Goal: Transaction & Acquisition: Purchase product/service

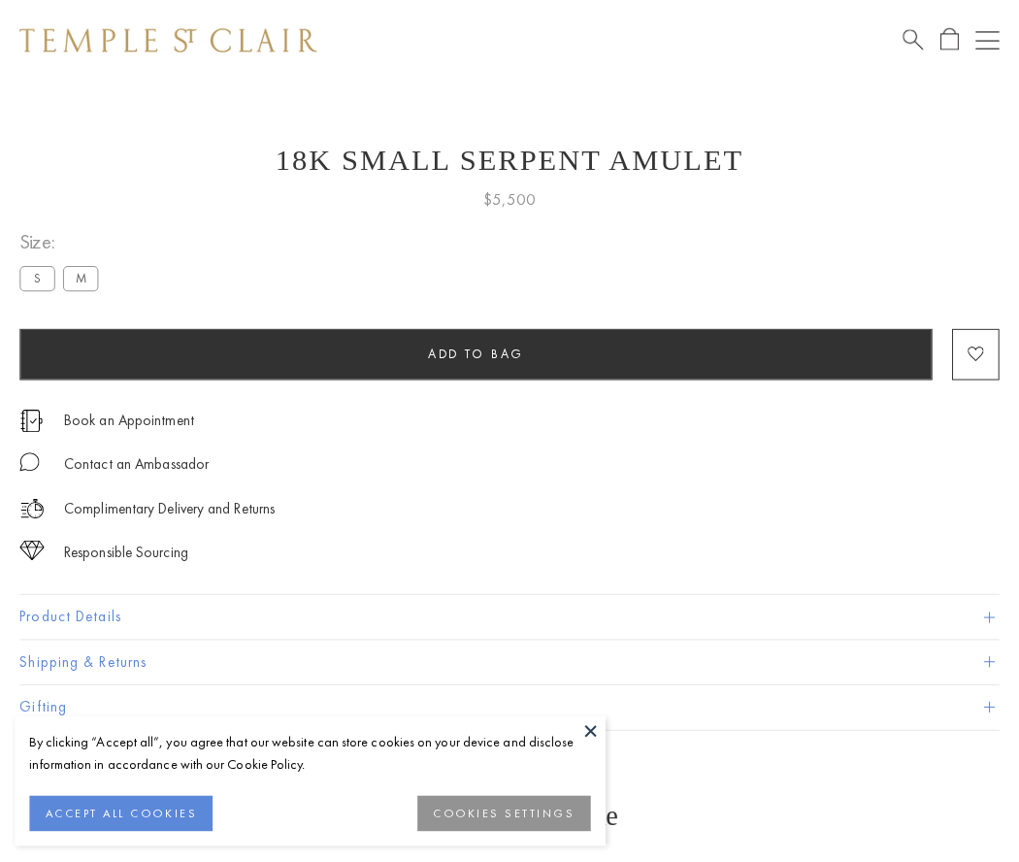
scroll to position [78, 0]
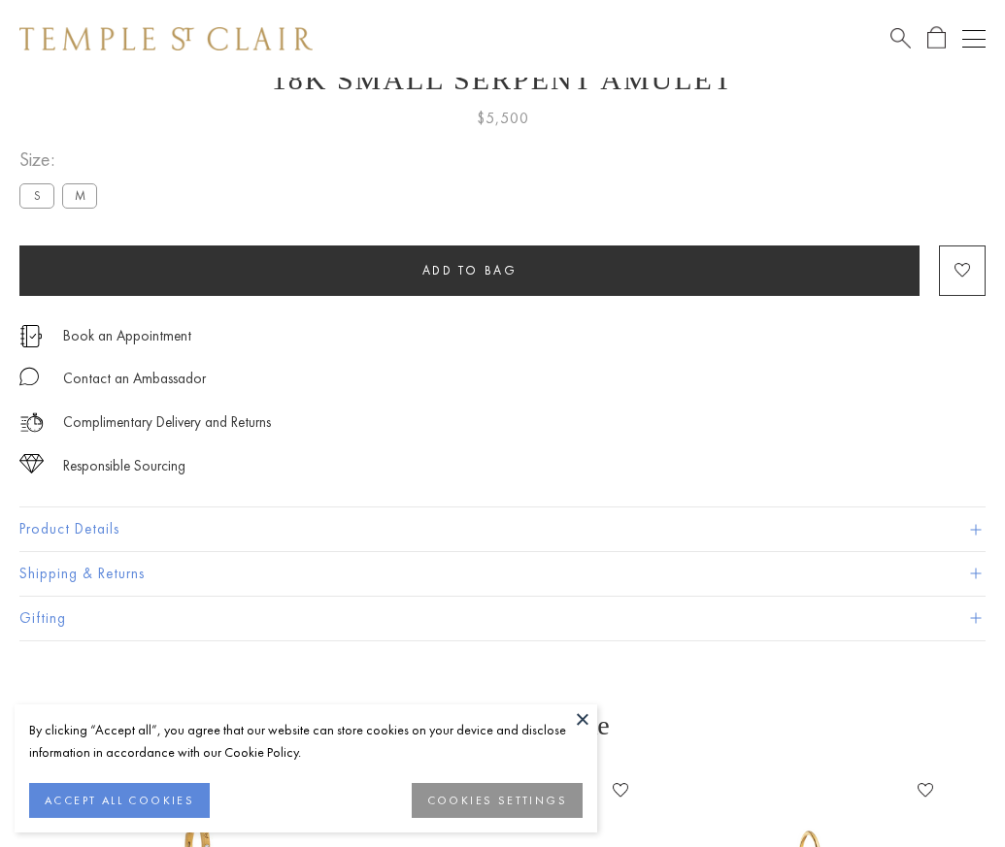
click at [469, 270] on span "Add to bag" at bounding box center [469, 270] width 95 height 17
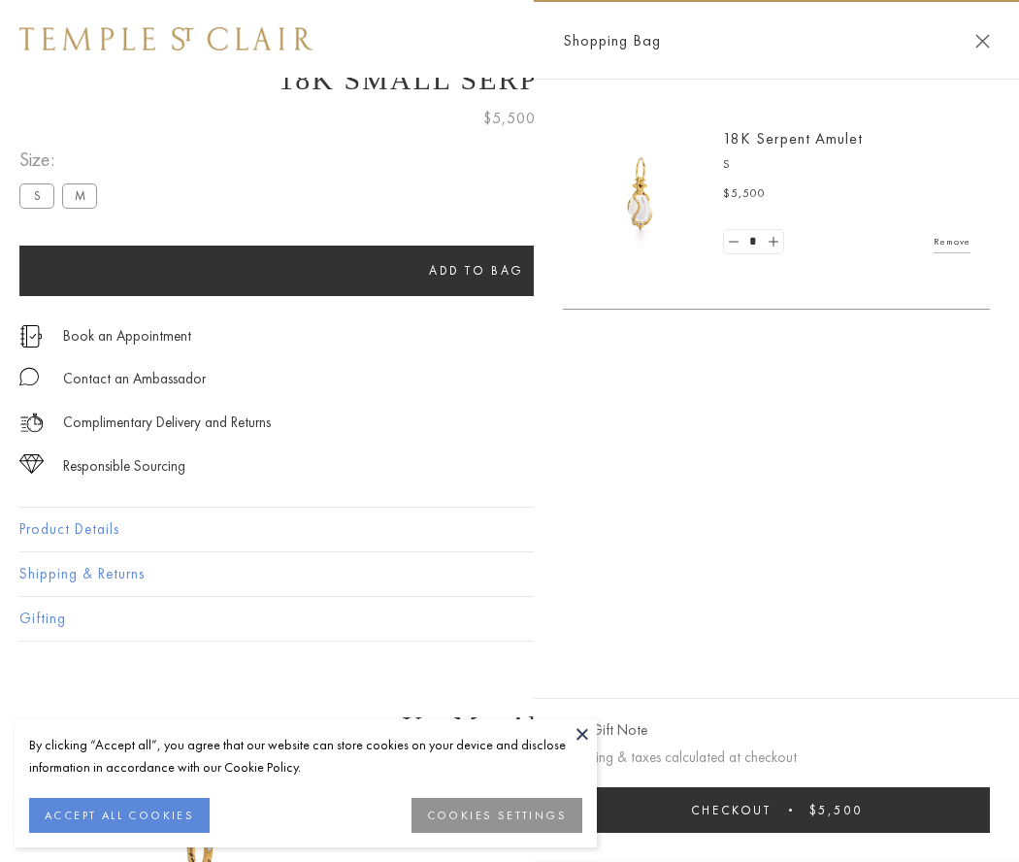
click at [789, 810] on button "Checkout $5,500" at bounding box center [776, 810] width 427 height 46
